Goal: Information Seeking & Learning: Understand process/instructions

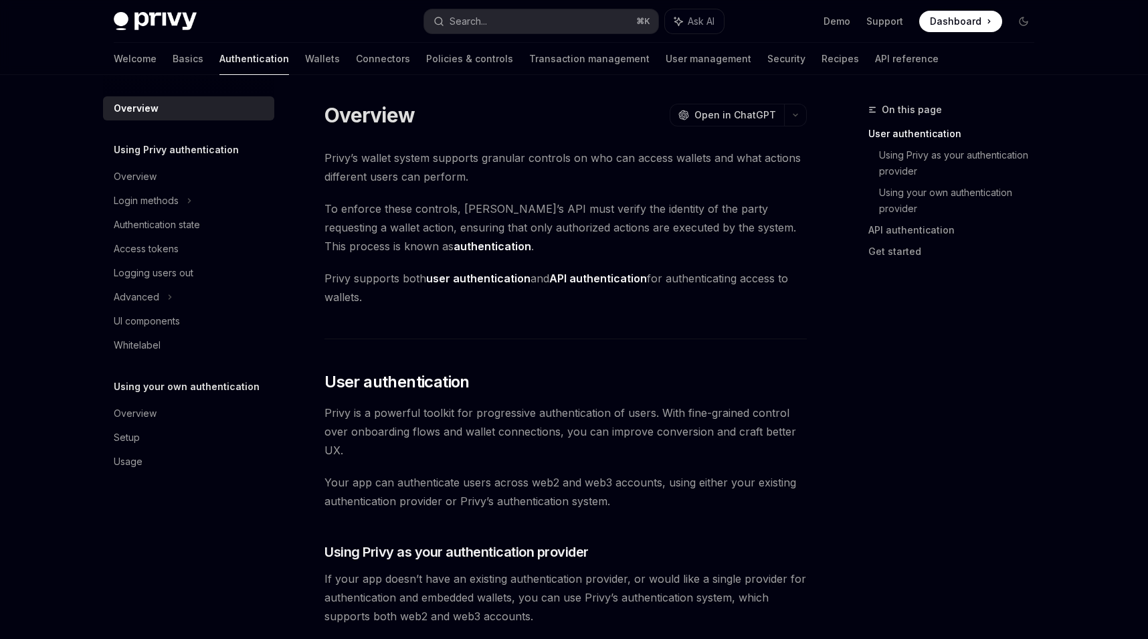
click at [693, 203] on span "To enforce these controls, [PERSON_NAME]’s API must verify the identity of the …" at bounding box center [565, 227] width 482 height 56
click at [219, 71] on link "Authentication" at bounding box center [254, 59] width 70 height 32
click at [176, 202] on div "Login methods" at bounding box center [146, 201] width 65 height 16
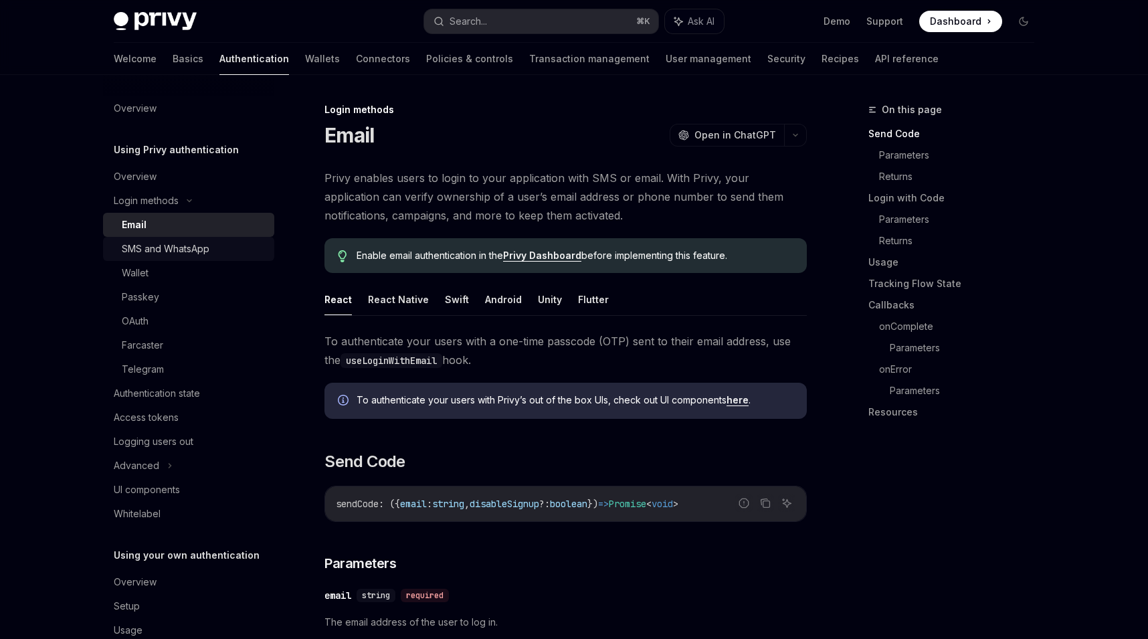
click at [179, 242] on div "SMS and WhatsApp" at bounding box center [166, 249] width 88 height 16
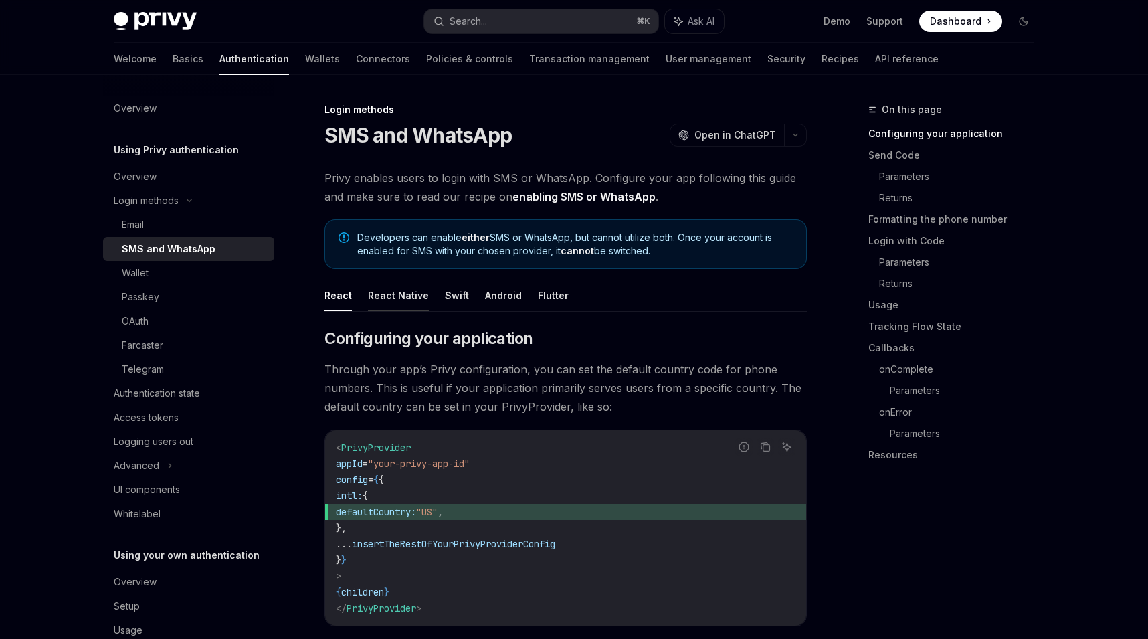
click at [388, 297] on button "React Native" at bounding box center [398, 295] width 61 height 31
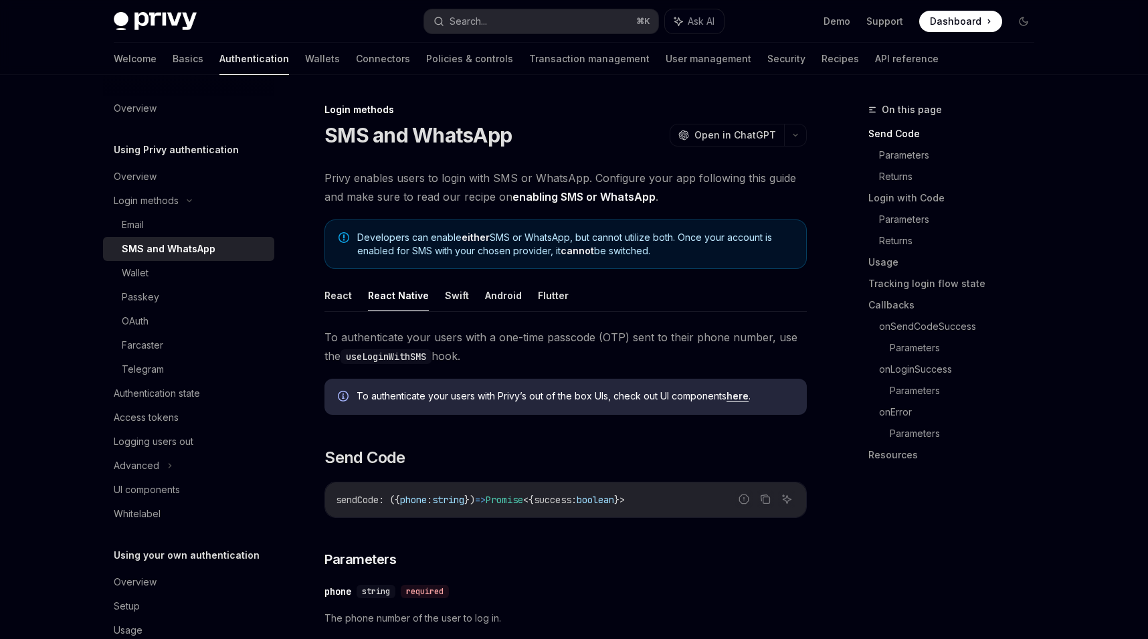
scroll to position [62, 0]
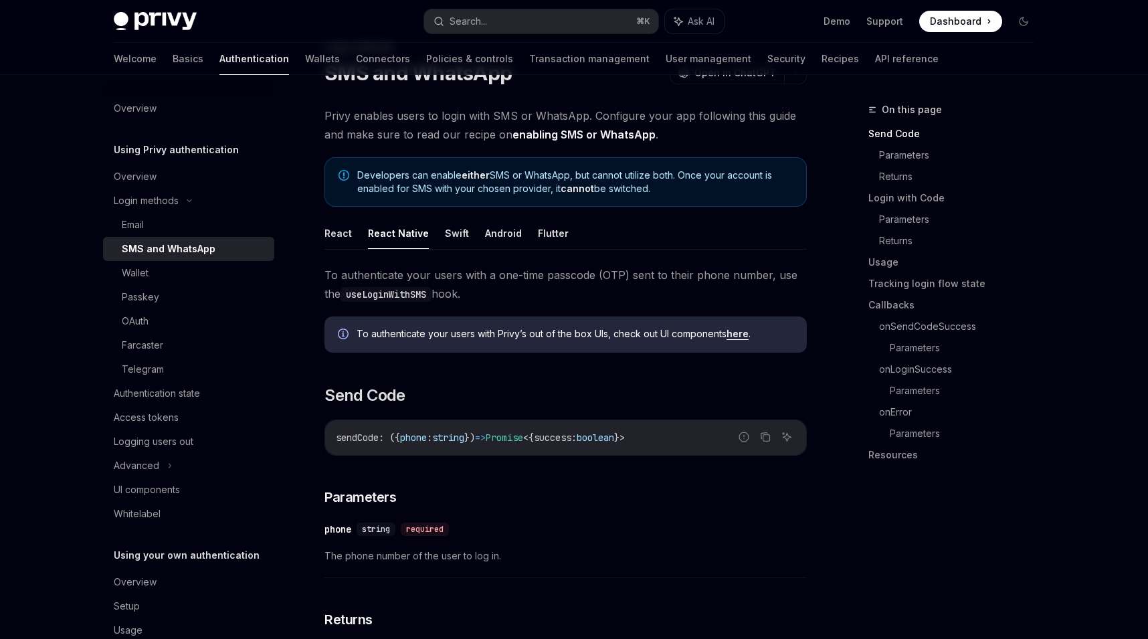
click at [351, 234] on ul "React React Native Swift Android Flutter" at bounding box center [565, 233] width 482 height 32
click at [193, 181] on div "Overview" at bounding box center [190, 177] width 153 height 16
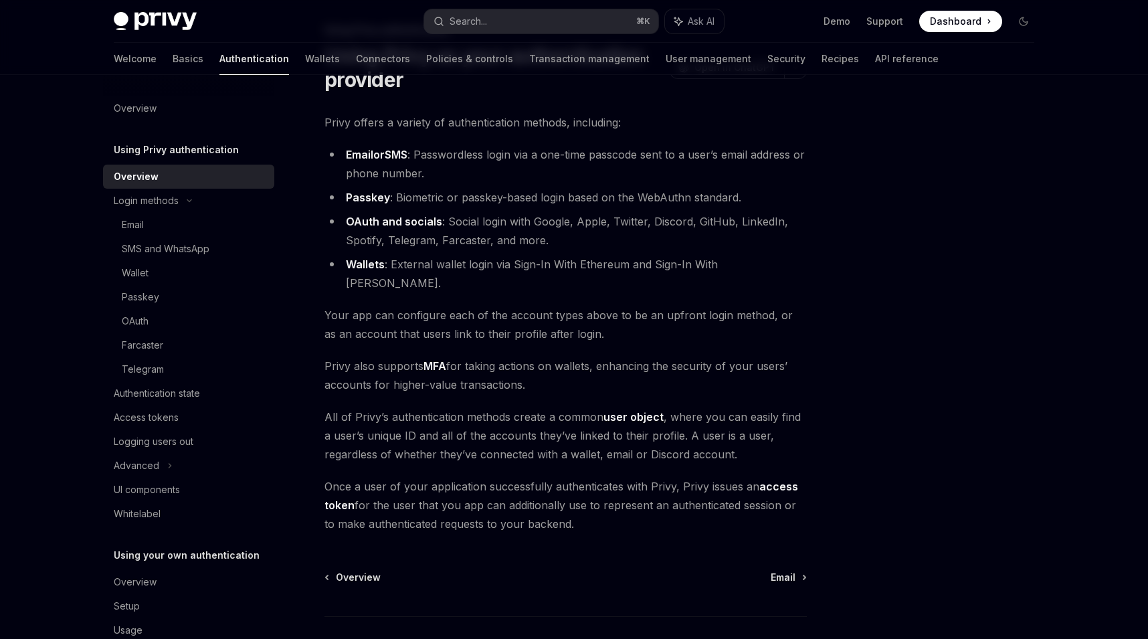
scroll to position [92, 0]
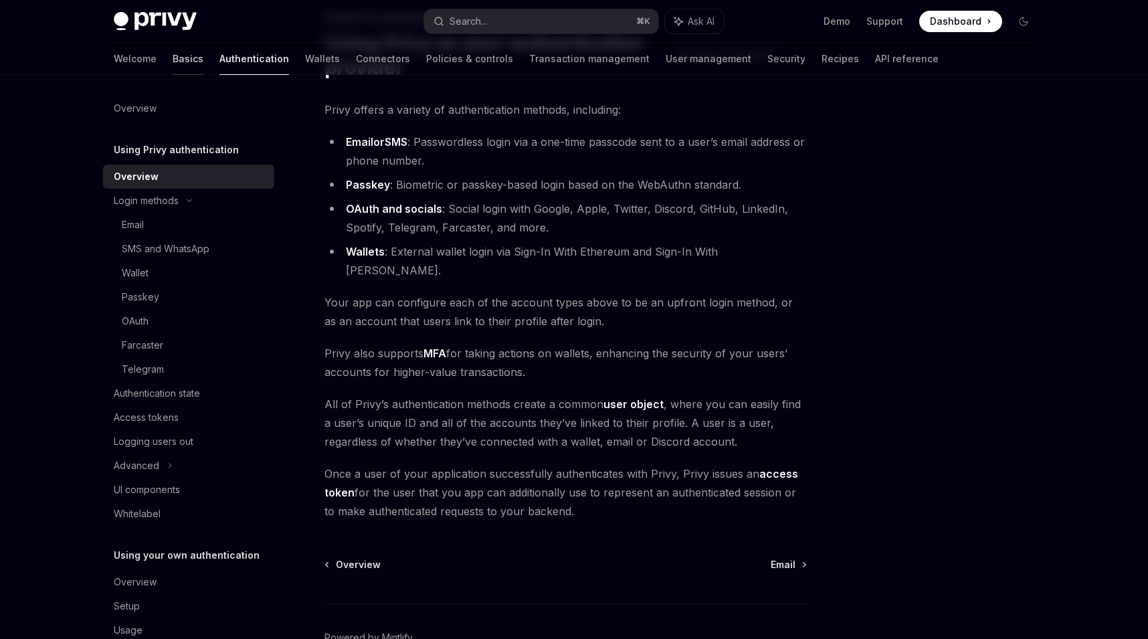
click at [173, 51] on link "Basics" at bounding box center [188, 59] width 31 height 32
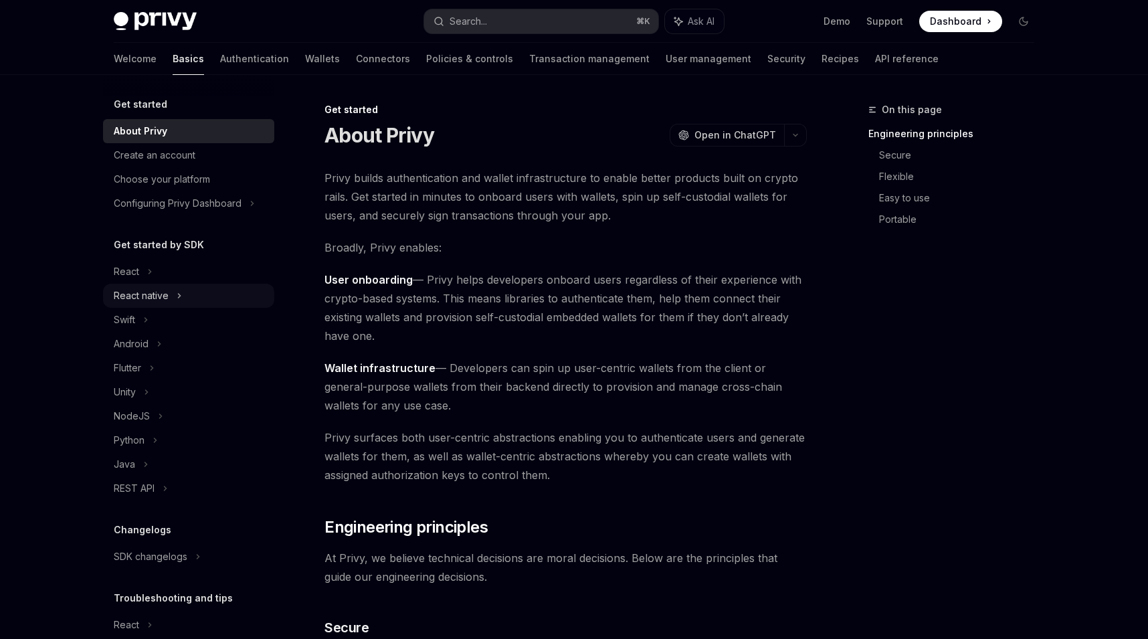
click at [194, 292] on div "React native" at bounding box center [188, 296] width 171 height 24
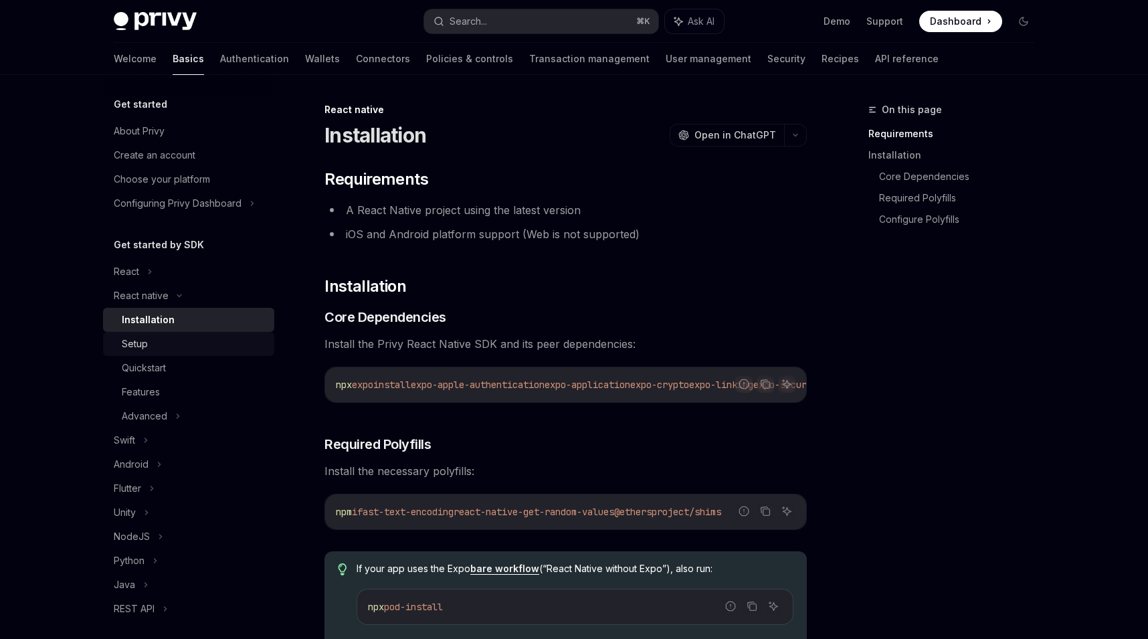
click at [205, 340] on div "Setup" at bounding box center [194, 344] width 145 height 16
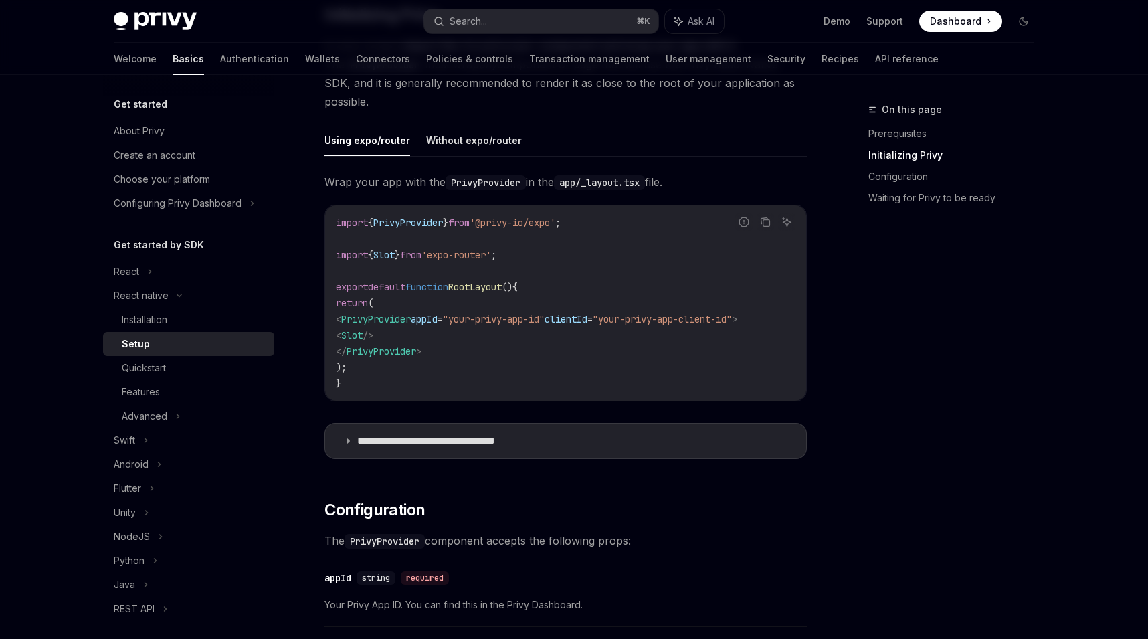
scroll to position [336, 0]
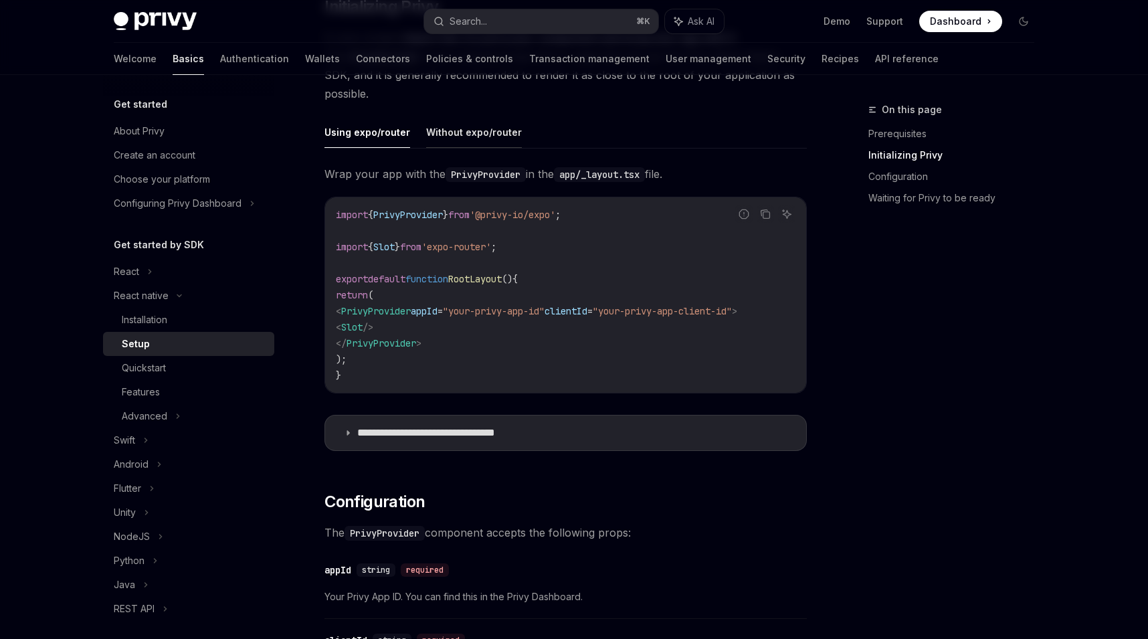
click at [450, 134] on button "Without expo/router" at bounding box center [474, 131] width 96 height 31
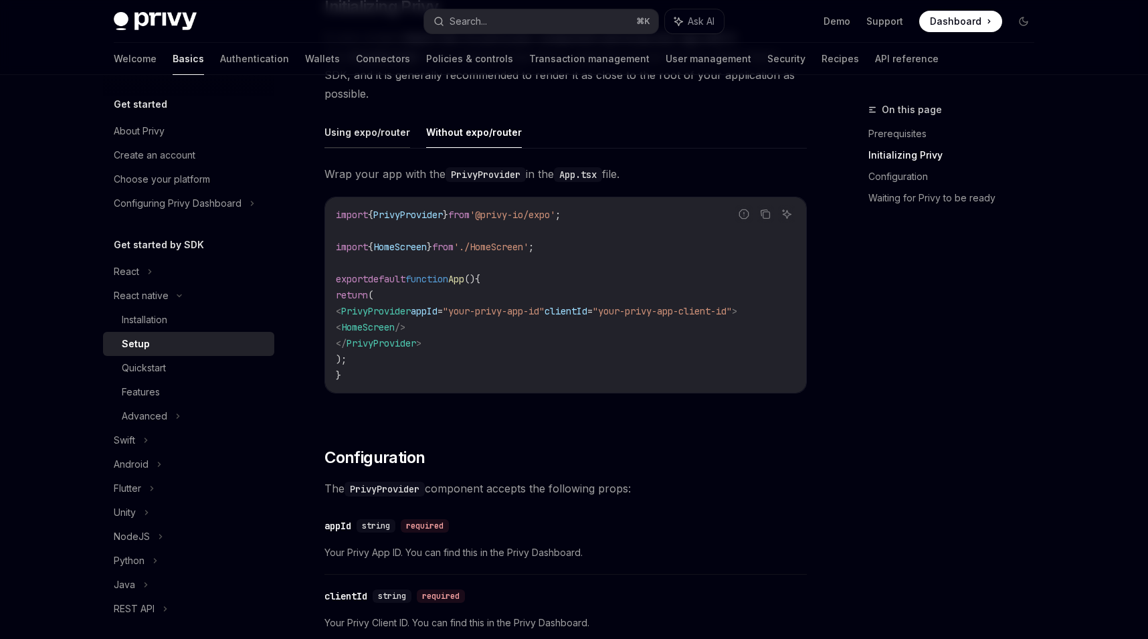
click at [396, 140] on button "Using expo/router" at bounding box center [367, 131] width 86 height 31
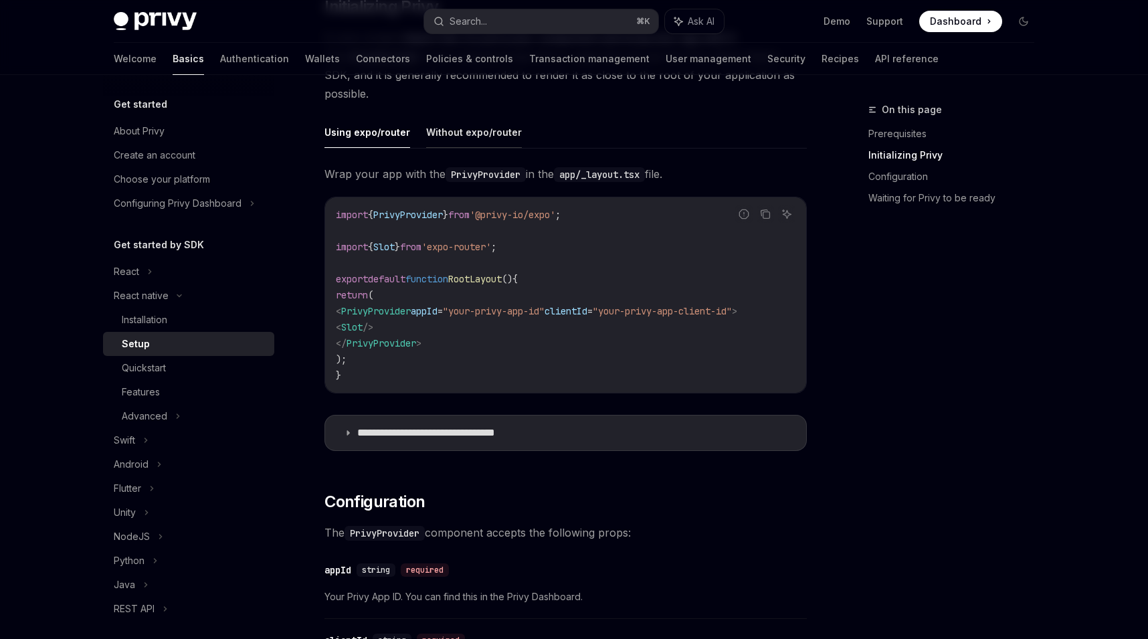
click at [462, 145] on button "Without expo/router" at bounding box center [474, 131] width 96 height 31
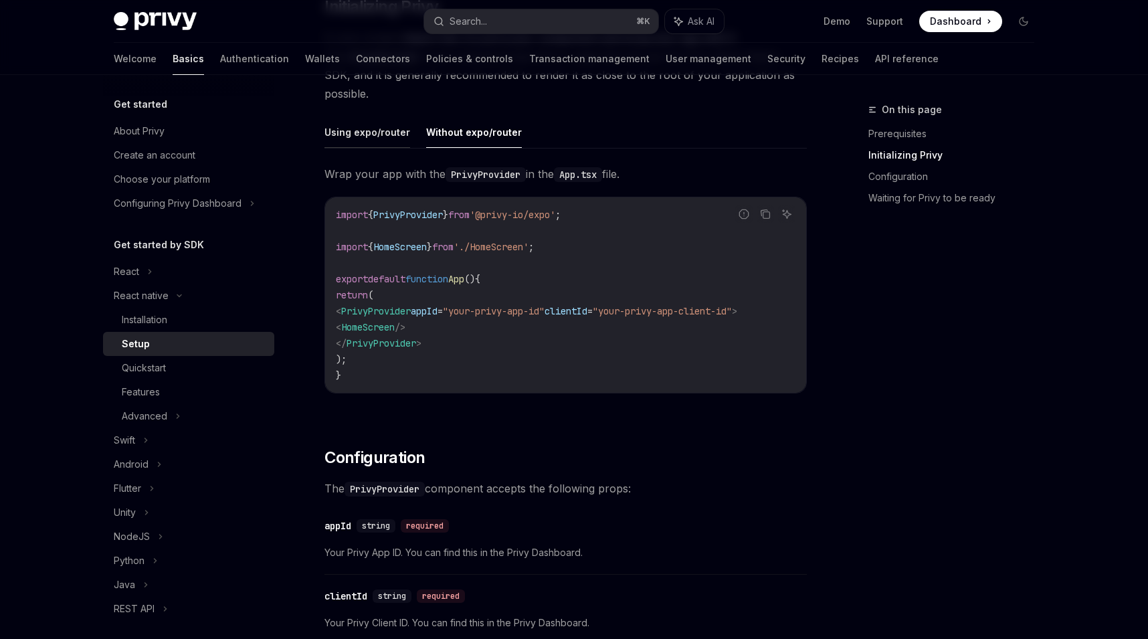
click at [375, 139] on button "Using expo/router" at bounding box center [367, 131] width 86 height 31
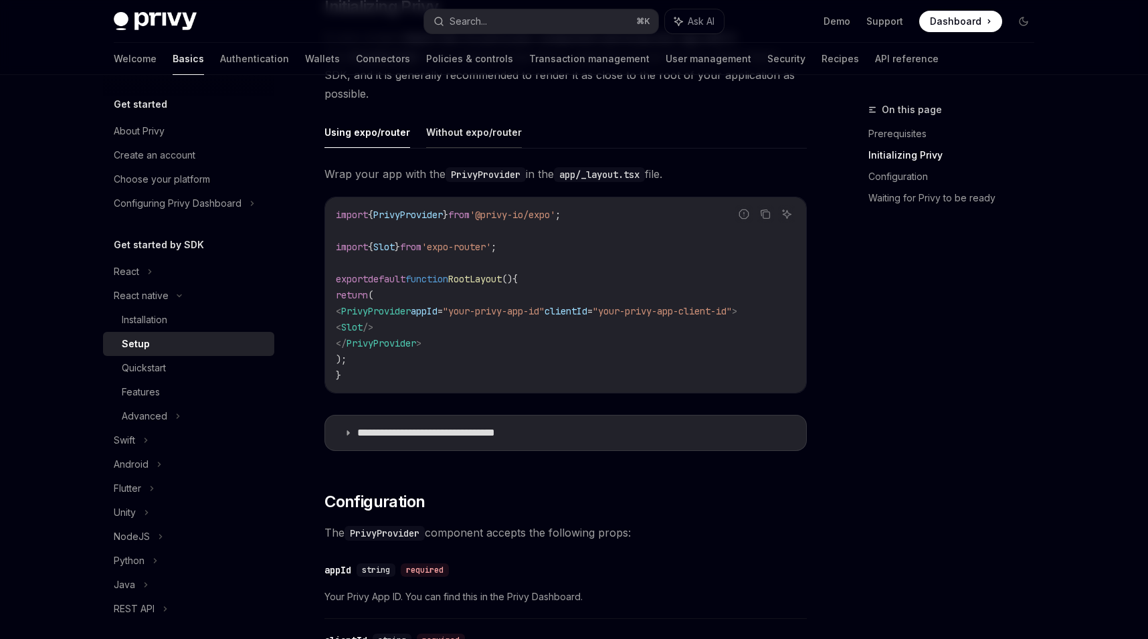
click at [466, 143] on button "Without expo/router" at bounding box center [474, 131] width 96 height 31
type textarea "*"
